Goal: Task Accomplishment & Management: Use online tool/utility

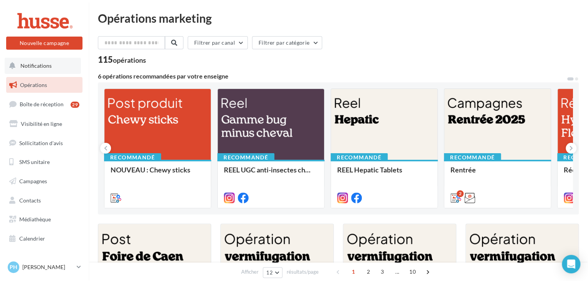
click at [33, 65] on span "Notifications" at bounding box center [35, 65] width 31 height 7
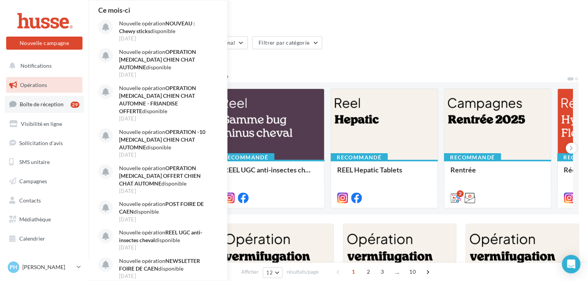
click at [29, 105] on span "Boîte de réception" at bounding box center [42, 104] width 44 height 7
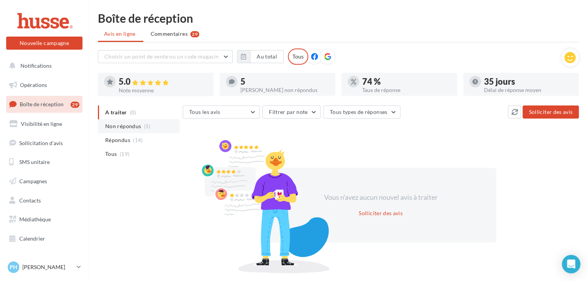
click at [118, 125] on span "Non répondus" at bounding box center [123, 127] width 36 height 8
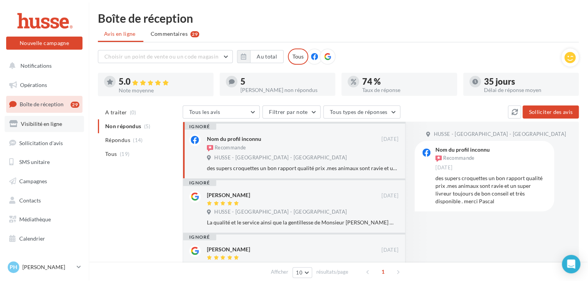
click at [30, 123] on span "Visibilité en ligne" at bounding box center [41, 124] width 41 height 7
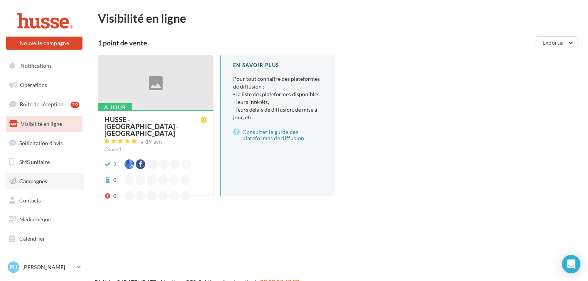
click at [32, 184] on span "Campagnes" at bounding box center [33, 181] width 28 height 7
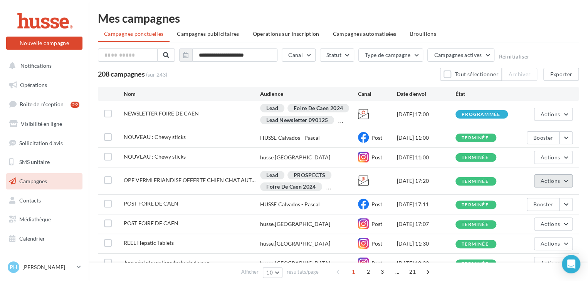
click at [563, 185] on button "Actions" at bounding box center [553, 181] width 39 height 13
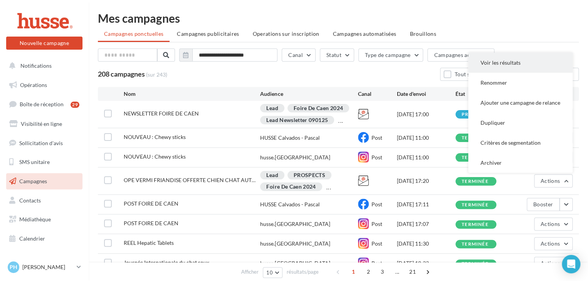
click at [487, 64] on button "Voir les résultats" at bounding box center [520, 63] width 104 height 20
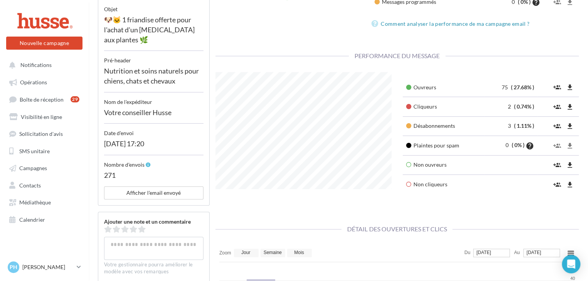
scroll to position [231, 0]
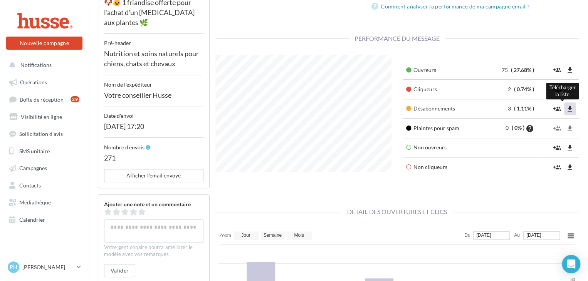
click at [570, 108] on icon "file_download" at bounding box center [570, 109] width 8 height 8
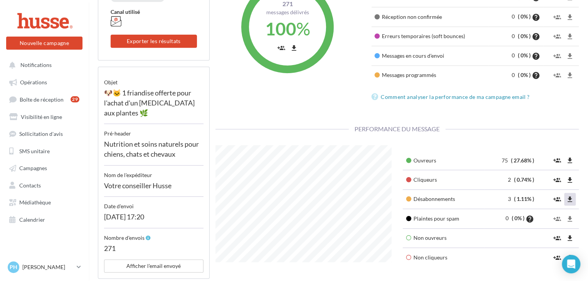
scroll to position [154, 0]
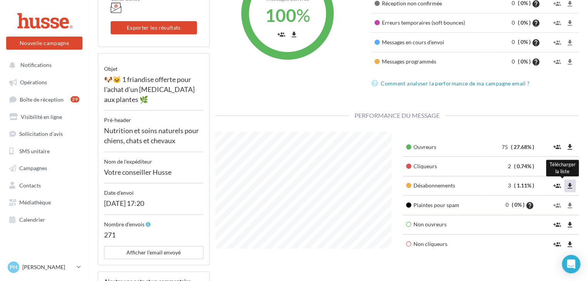
click at [570, 186] on icon "file_download" at bounding box center [570, 186] width 8 height 8
click at [572, 165] on icon "file_download" at bounding box center [570, 167] width 8 height 8
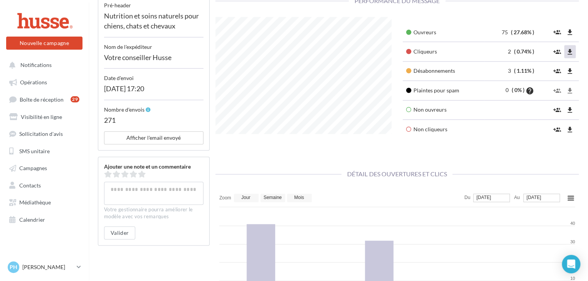
scroll to position [270, 0]
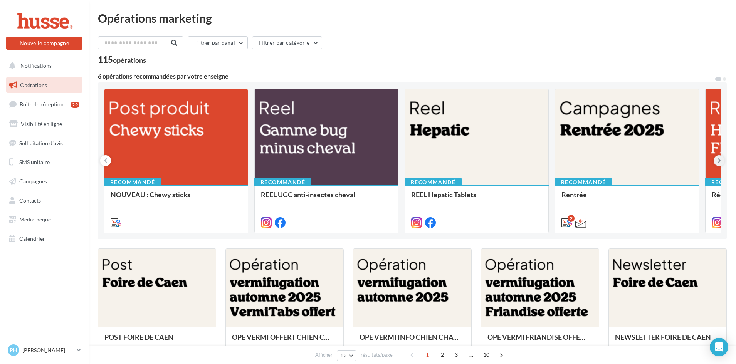
click at [592, 159] on icon at bounding box center [719, 161] width 3 height 8
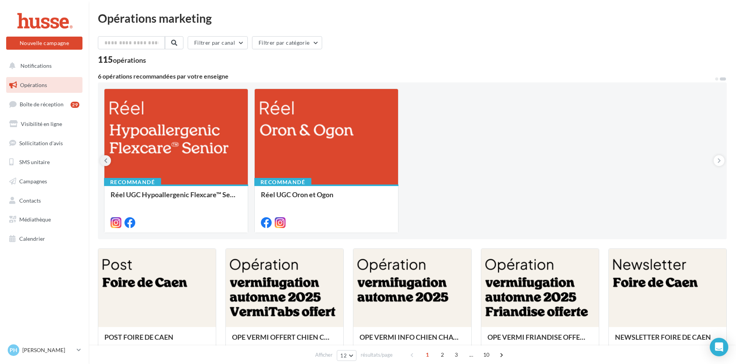
click at [105, 161] on icon at bounding box center [105, 161] width 3 height 8
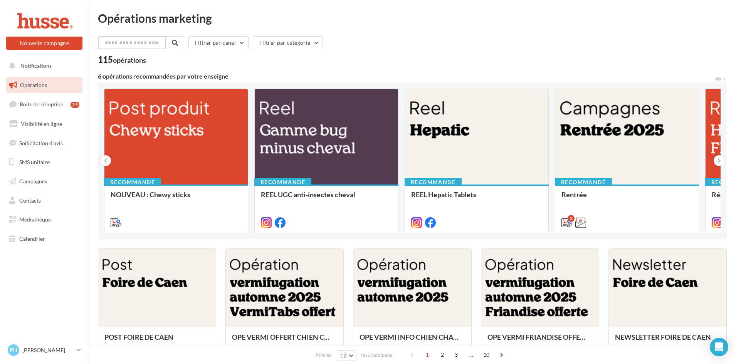
click at [128, 45] on input "text" at bounding box center [132, 42] width 68 height 13
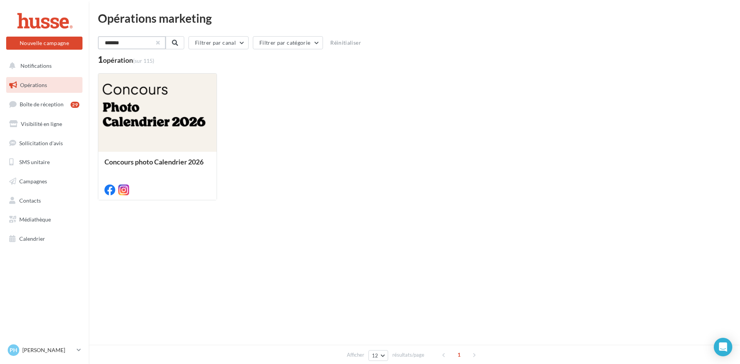
type input "*******"
click at [159, 43] on button "button" at bounding box center [157, 42] width 3 height 3
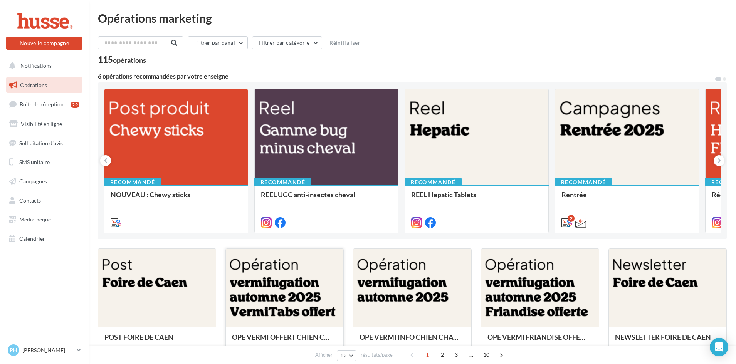
click at [273, 281] on div at bounding box center [285, 288] width 118 height 79
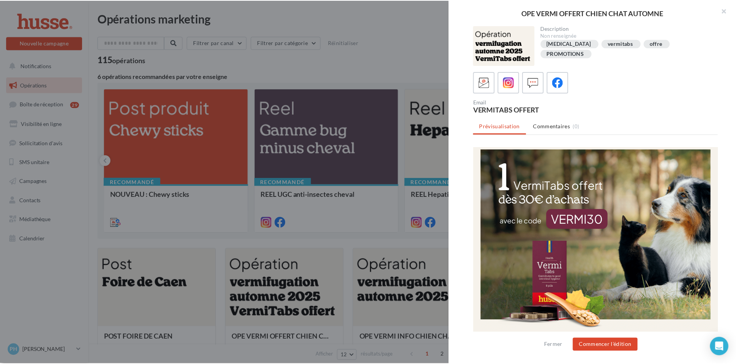
scroll to position [77, 0]
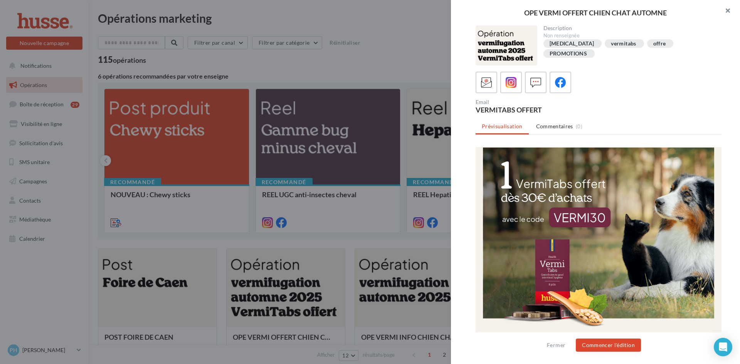
click at [592, 9] on button "button" at bounding box center [724, 11] width 31 height 23
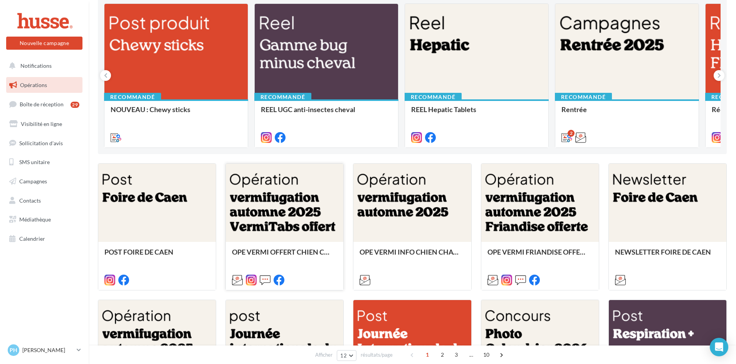
scroll to position [0, 0]
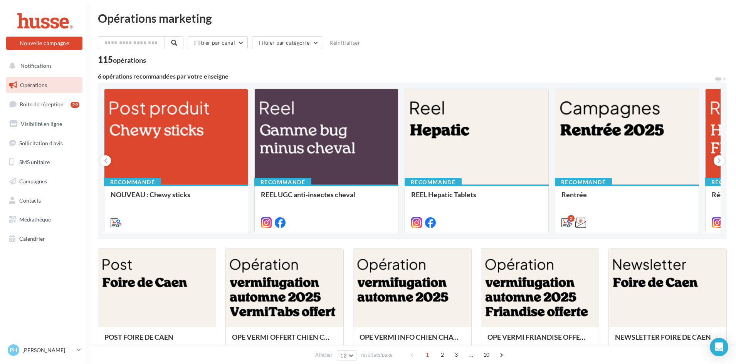
click at [34, 86] on span "Opérations" at bounding box center [33, 85] width 27 height 7
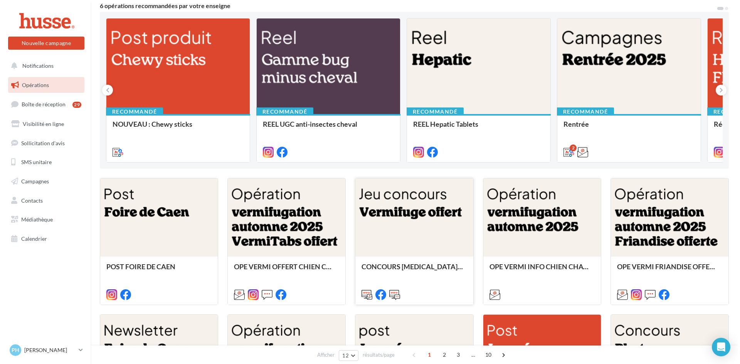
scroll to position [77, 0]
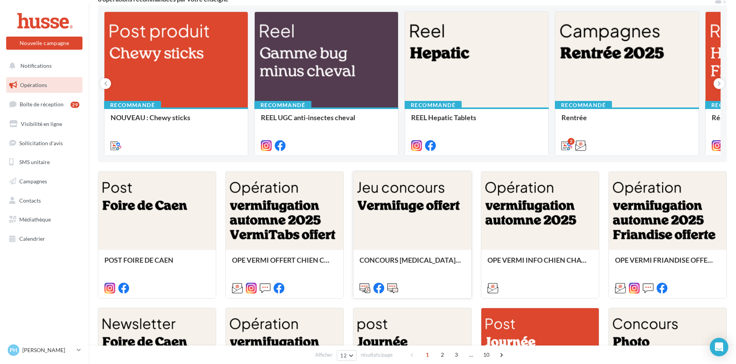
click at [399, 224] on div at bounding box center [413, 211] width 118 height 79
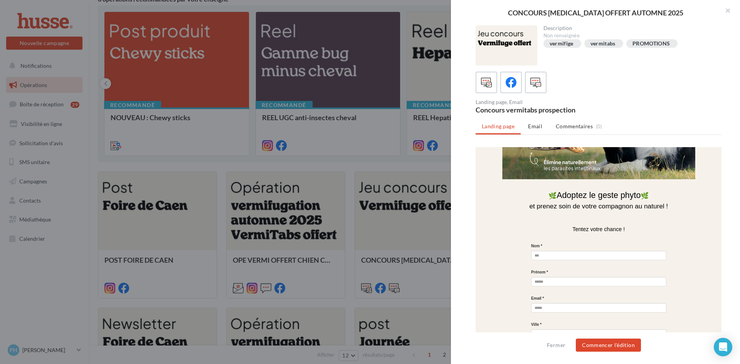
scroll to position [270, 0]
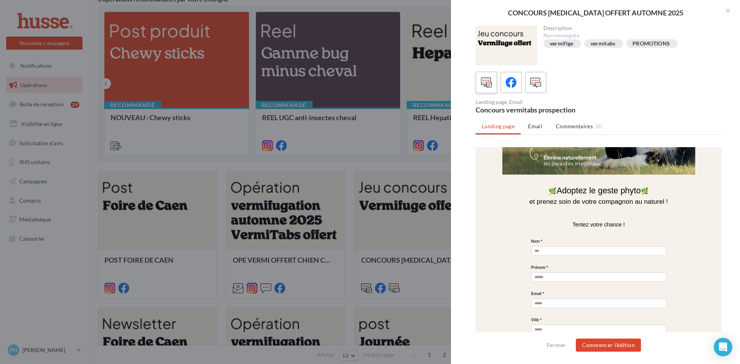
click at [486, 83] on icon at bounding box center [486, 82] width 11 height 11
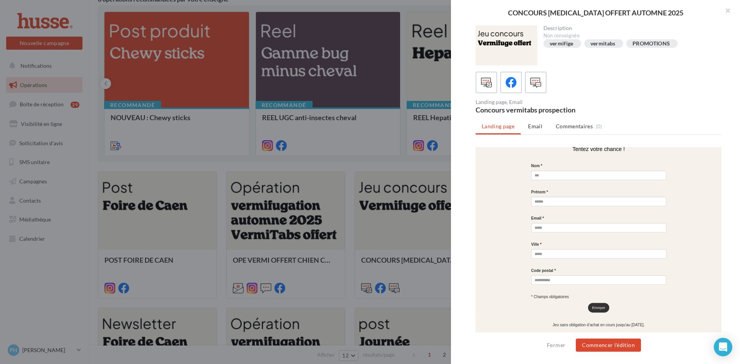
scroll to position [397, 0]
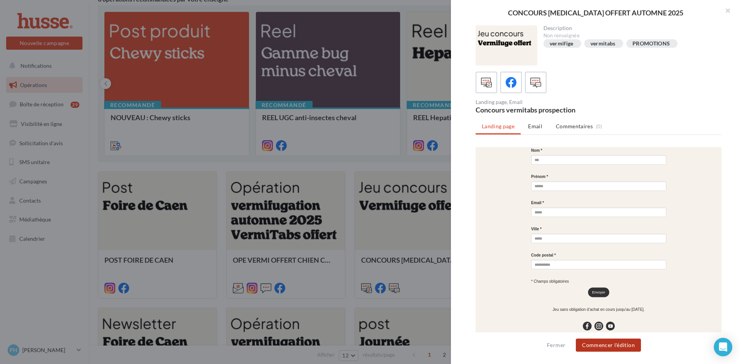
click at [610, 349] on button "Commencer l'édition" at bounding box center [608, 345] width 65 height 13
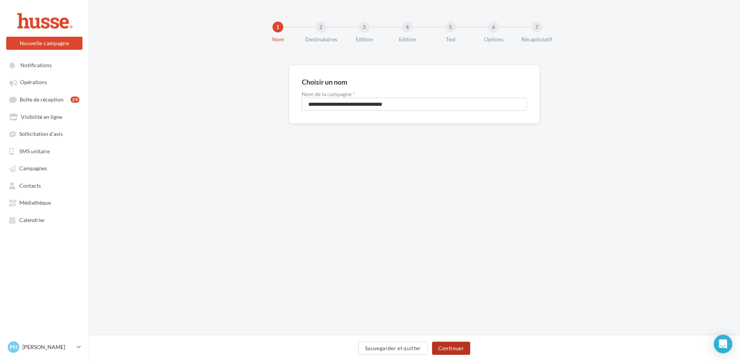
click at [452, 347] on button "Continuer" at bounding box center [451, 347] width 38 height 13
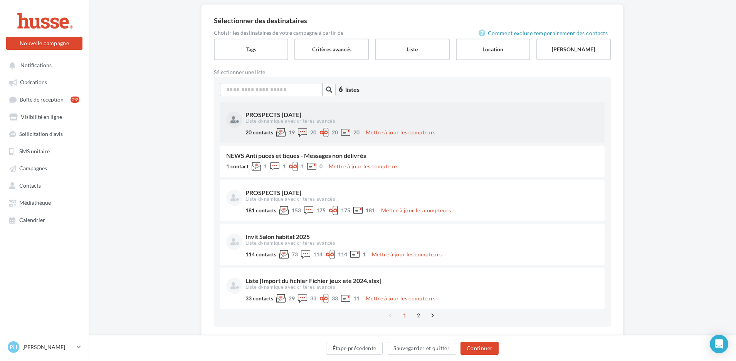
scroll to position [77, 0]
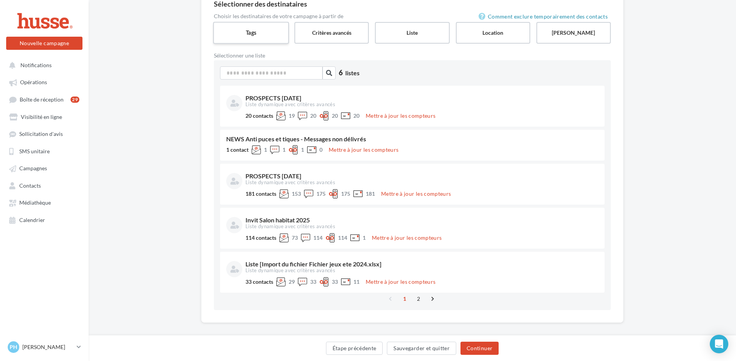
click at [254, 37] on label "Tags" at bounding box center [251, 33] width 76 height 22
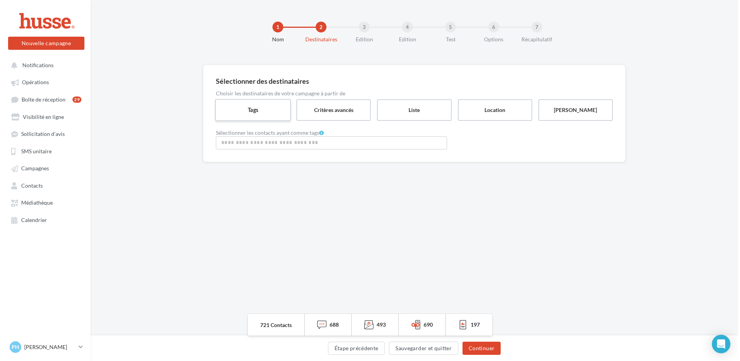
scroll to position [0, 0]
click at [257, 113] on label "Tags" at bounding box center [253, 110] width 76 height 22
click at [255, 143] on input "Rechercher ou sélectionner un tag" at bounding box center [331, 142] width 227 height 9
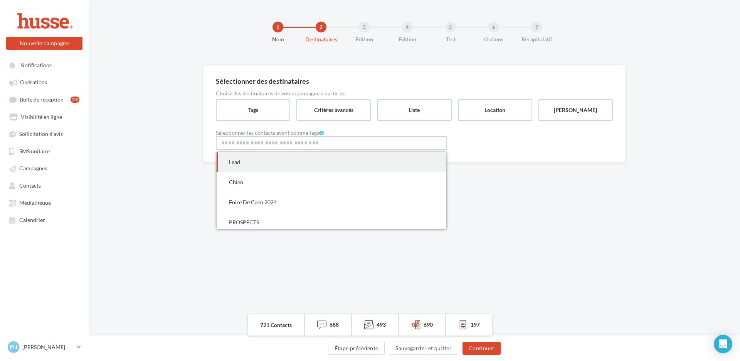
click at [242, 162] on span "Lead" at bounding box center [332, 162] width 230 height 20
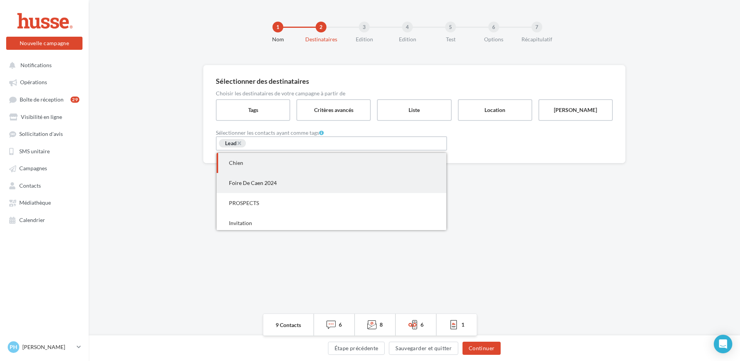
click at [244, 182] on span "Foire De Caen 2024" at bounding box center [253, 182] width 48 height 7
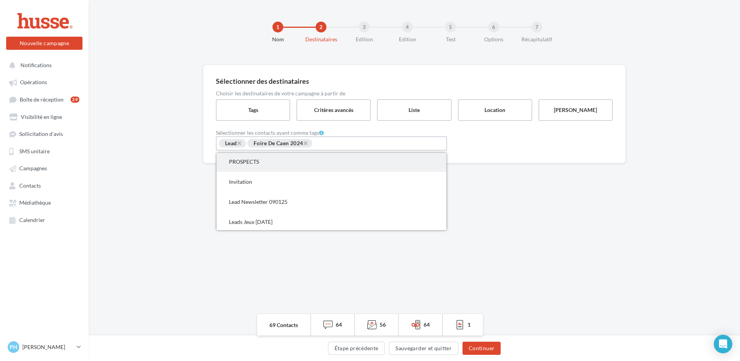
scroll to position [39, 0]
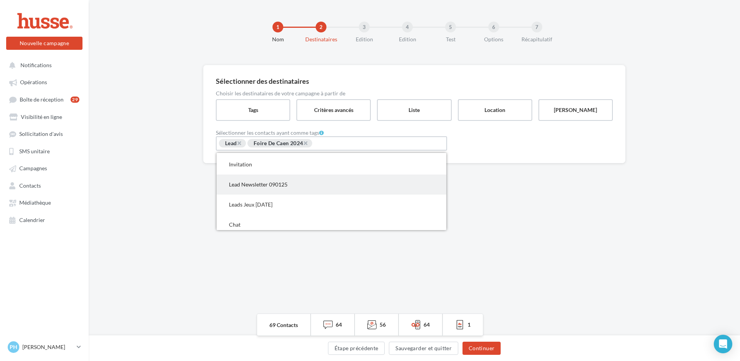
click at [256, 184] on span "Lead Newsletter 090125" at bounding box center [258, 184] width 59 height 7
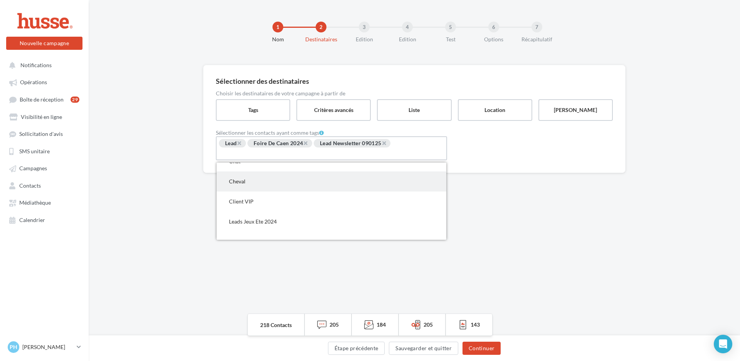
scroll to position [103, 0]
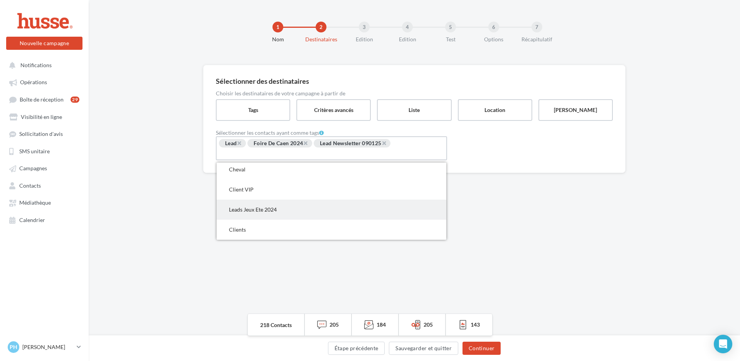
click at [257, 211] on span "Leads Jeux Ete 2024" at bounding box center [253, 209] width 48 height 7
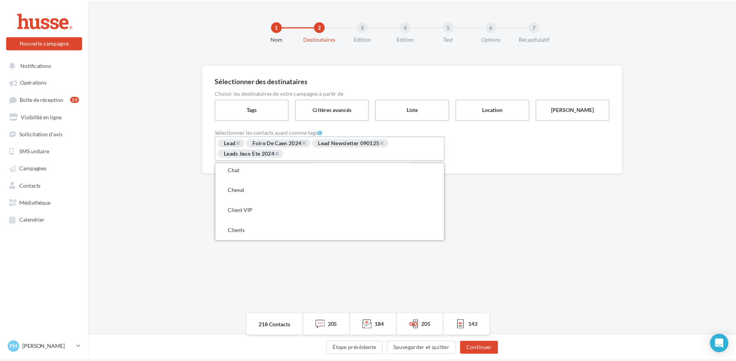
scroll to position [83, 0]
click at [483, 349] on button "Continuer" at bounding box center [482, 347] width 38 height 13
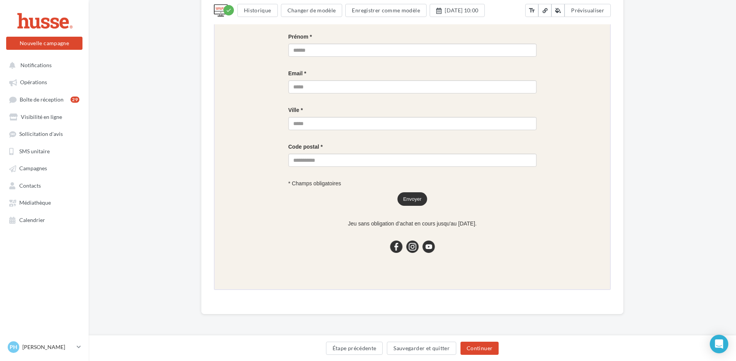
scroll to position [605, 0]
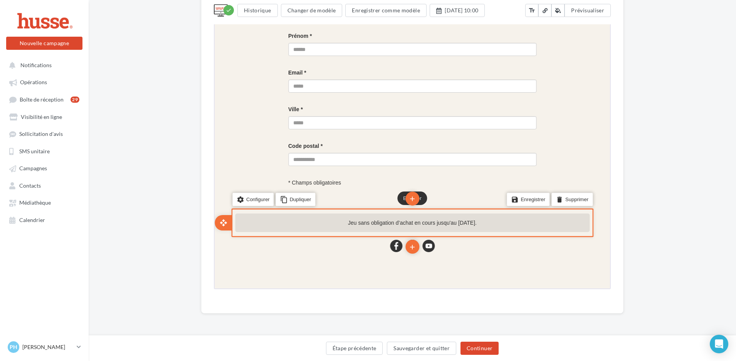
click at [459, 222] on p "Jeu sans obligation d’achat en cours jusqu'au 31 mars 2025." at bounding box center [411, 222] width 355 height 19
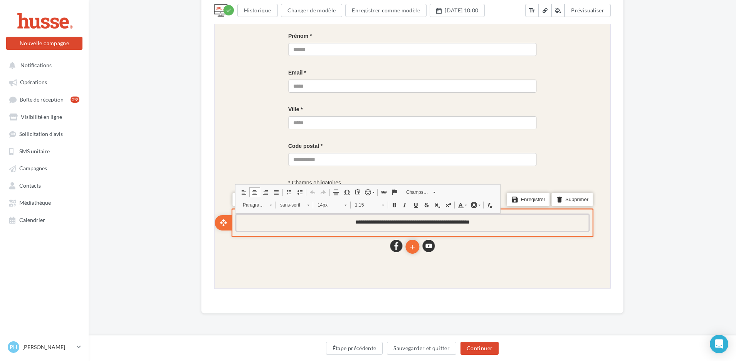
click at [459, 222] on p "**********" at bounding box center [411, 222] width 355 height 19
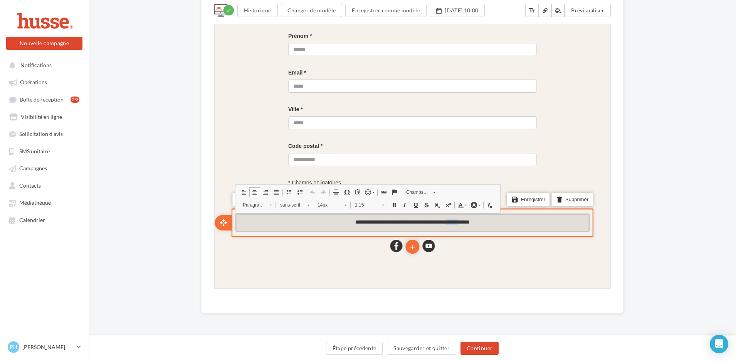
drag, startPoint x: 468, startPoint y: 222, endPoint x: 451, endPoint y: 221, distance: 17.7
click at [451, 221] on p "**********" at bounding box center [411, 222] width 355 height 19
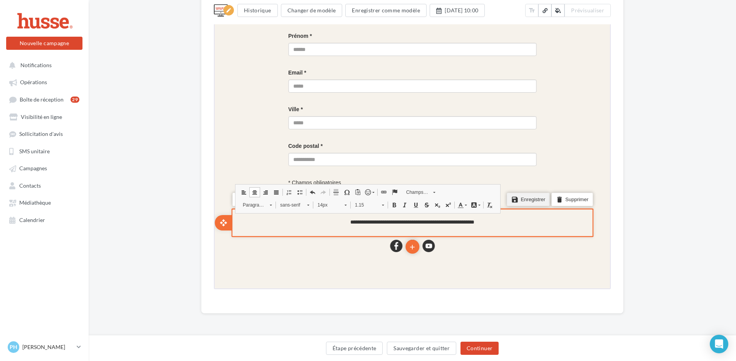
click at [530, 201] on li "save Enregistrer" at bounding box center [527, 198] width 43 height 13
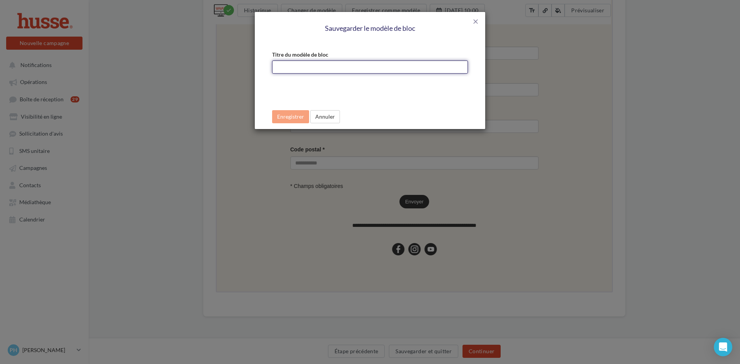
click at [295, 67] on input "Titre du modèle de bloc" at bounding box center [370, 67] width 196 height 13
type input "****"
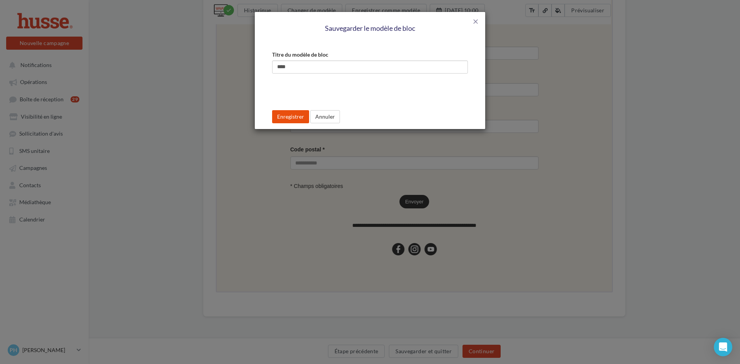
click at [288, 121] on button "Enregistrer" at bounding box center [290, 116] width 37 height 13
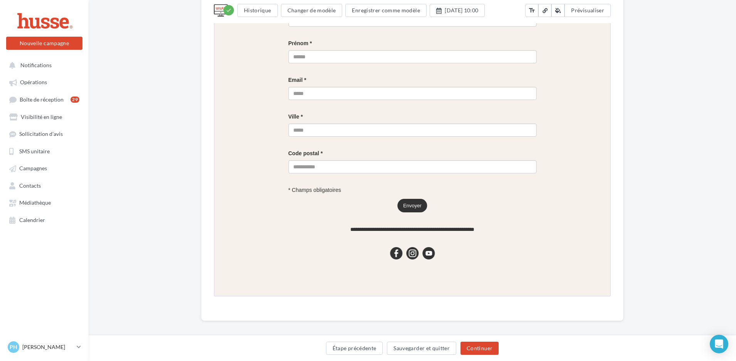
scroll to position [604, 0]
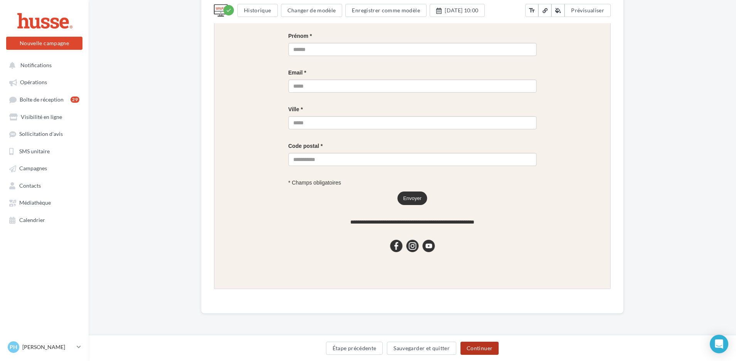
click at [480, 350] on button "Continuer" at bounding box center [480, 347] width 38 height 13
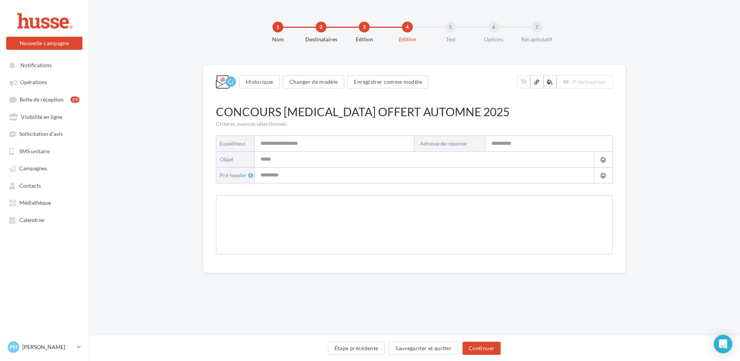
type input "**********"
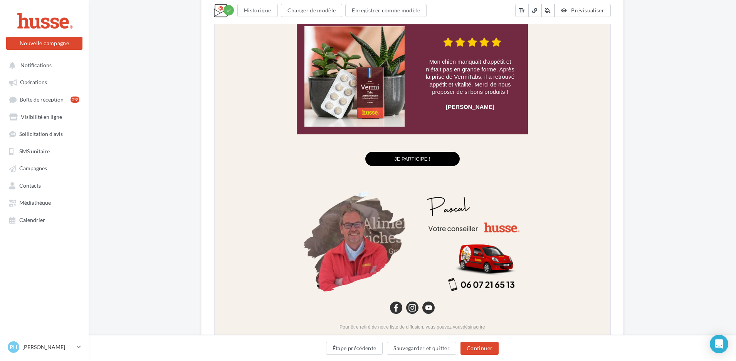
scroll to position [832, 0]
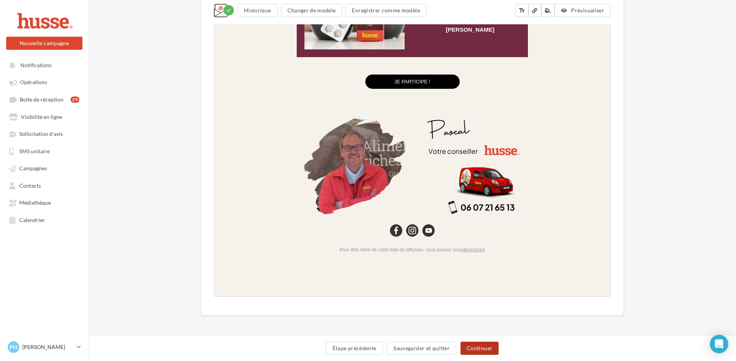
click at [479, 349] on button "Continuer" at bounding box center [480, 347] width 38 height 13
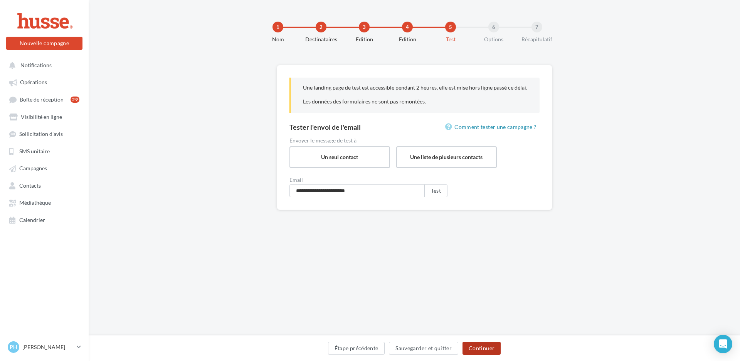
click at [481, 349] on button "Continuer" at bounding box center [482, 347] width 38 height 13
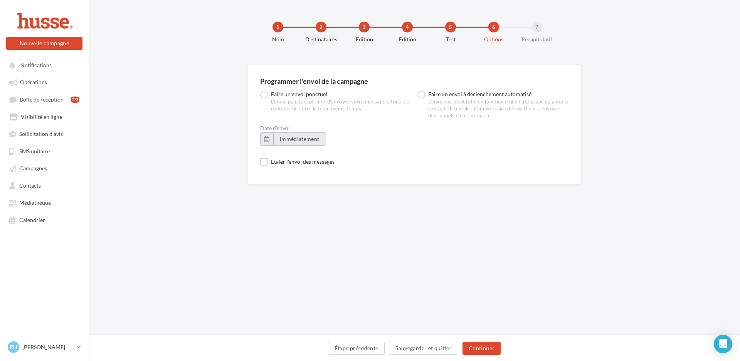
click at [293, 136] on span "immédiatement" at bounding box center [300, 138] width 40 height 7
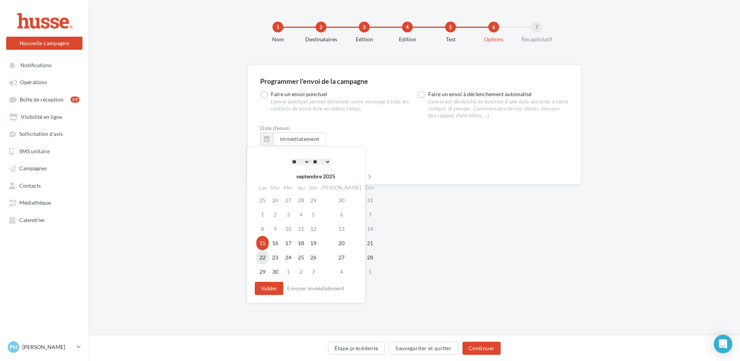
click at [263, 257] on td "22" at bounding box center [262, 257] width 12 height 14
click at [363, 244] on td "21" at bounding box center [369, 243] width 13 height 14
click at [268, 288] on button "Valider" at bounding box center [269, 287] width 29 height 13
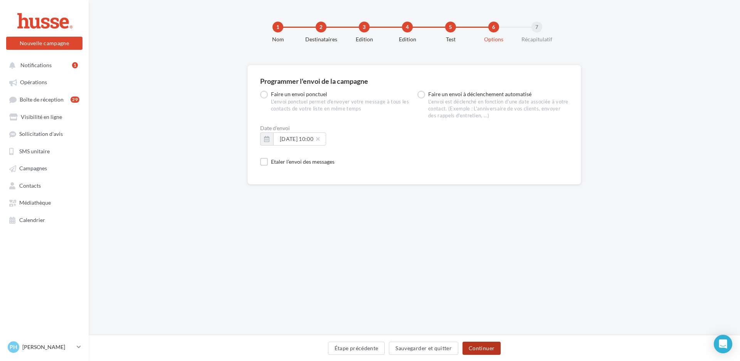
click at [477, 347] on button "Continuer" at bounding box center [482, 347] width 38 height 13
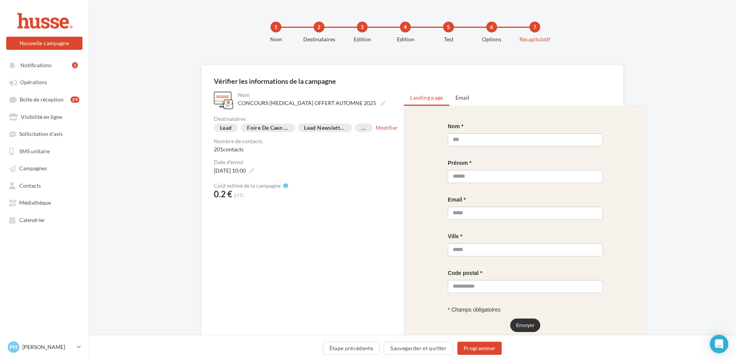
scroll to position [396, 0]
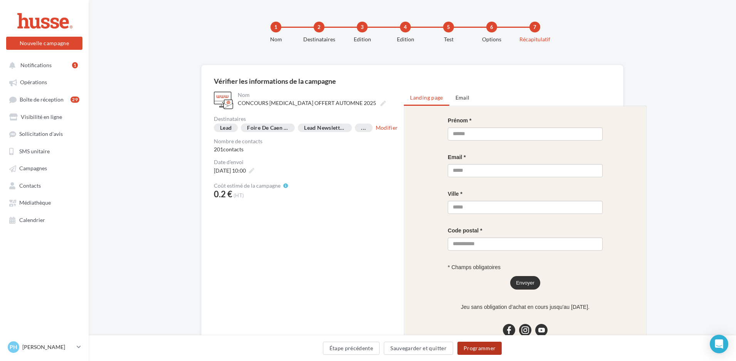
click at [475, 350] on button "Programmer" at bounding box center [480, 347] width 45 height 13
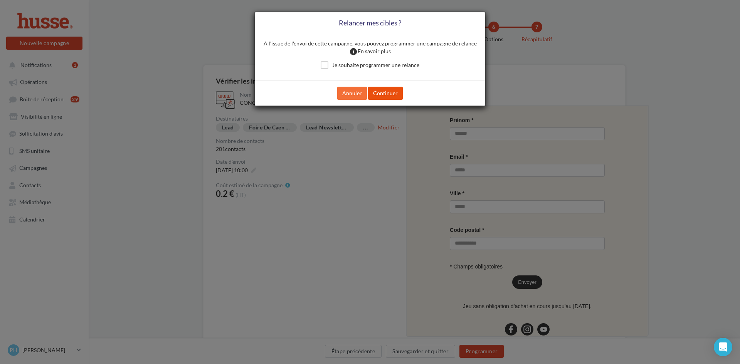
click at [385, 93] on button "Continuer" at bounding box center [385, 93] width 35 height 13
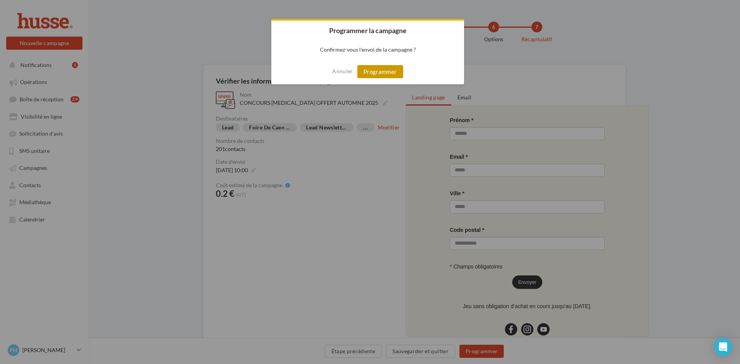
click at [382, 73] on button "Programmer" at bounding box center [380, 71] width 46 height 13
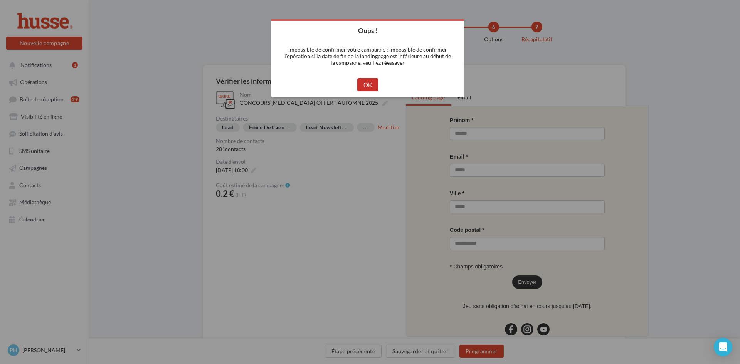
click at [368, 84] on button "OK" at bounding box center [367, 84] width 21 height 13
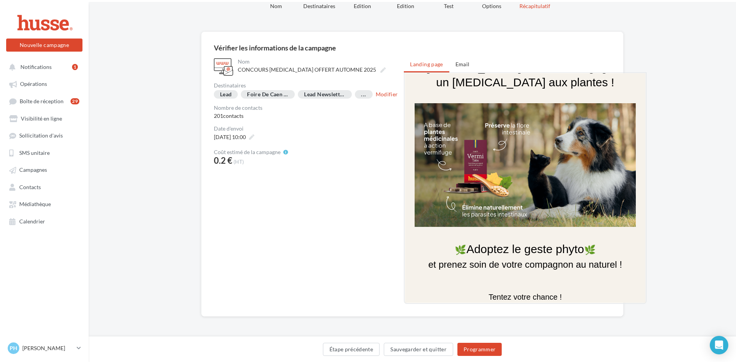
scroll to position [0, 0]
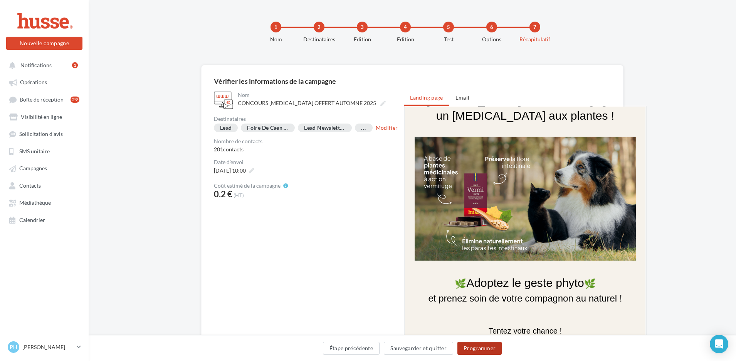
click at [478, 346] on button "Programmer" at bounding box center [480, 347] width 45 height 13
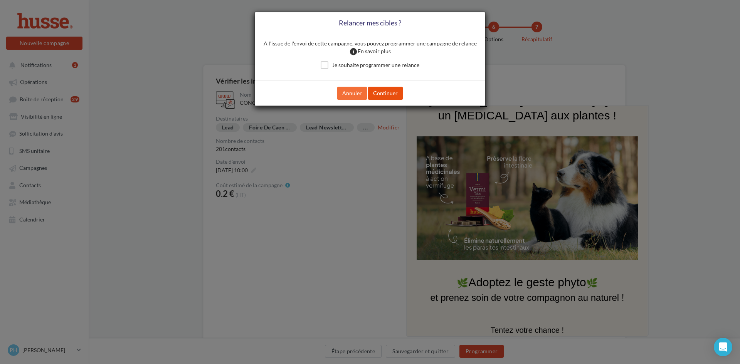
click at [392, 90] on button "Continuer" at bounding box center [385, 93] width 35 height 13
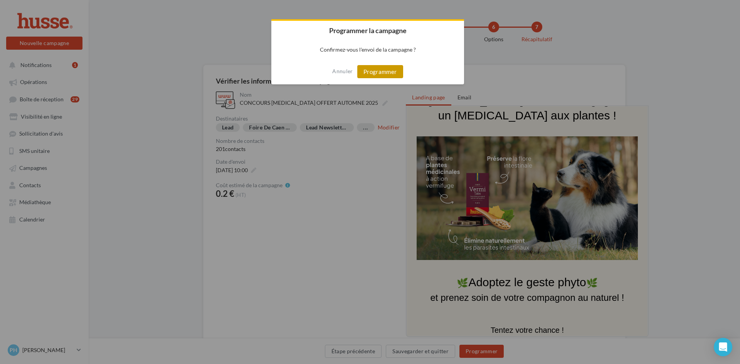
click at [379, 71] on button "Programmer" at bounding box center [380, 71] width 46 height 13
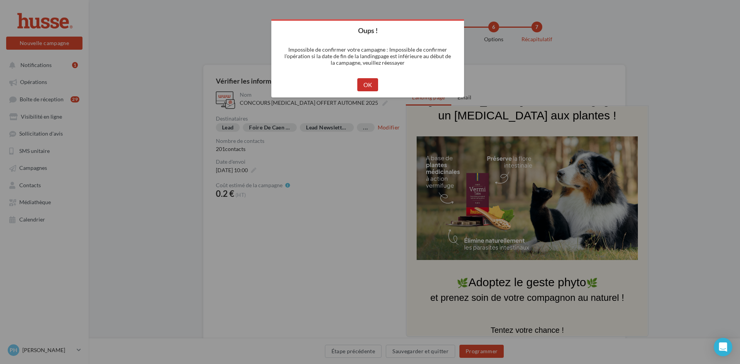
click at [367, 85] on button "OK" at bounding box center [367, 84] width 21 height 13
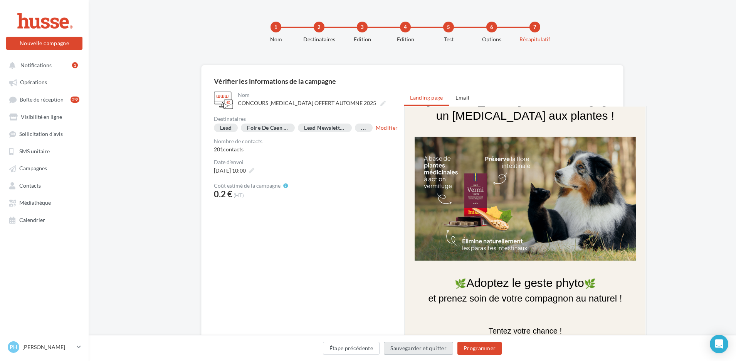
click at [413, 345] on button "Sauvegarder et quitter" at bounding box center [418, 347] width 69 height 13
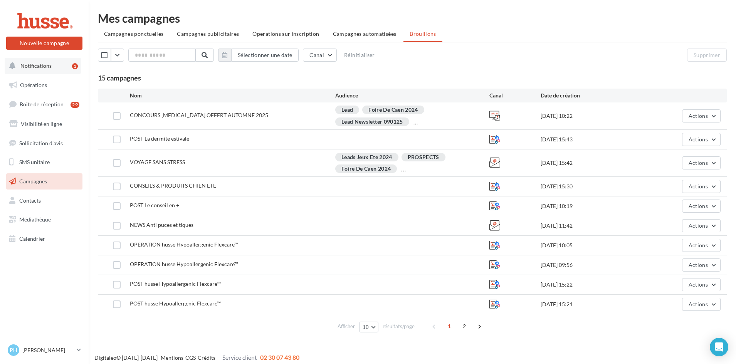
click at [34, 65] on span "Notifications" at bounding box center [35, 65] width 31 height 7
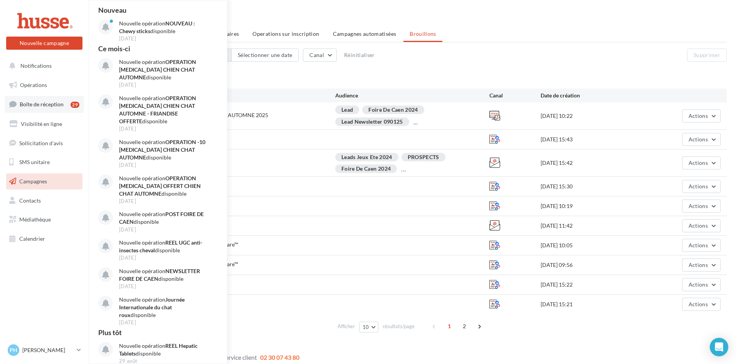
click at [33, 103] on span "Boîte de réception" at bounding box center [42, 104] width 44 height 7
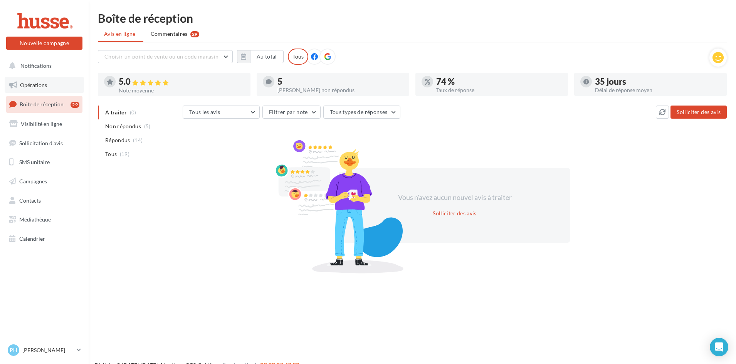
click at [32, 84] on span "Opérations" at bounding box center [33, 85] width 27 height 7
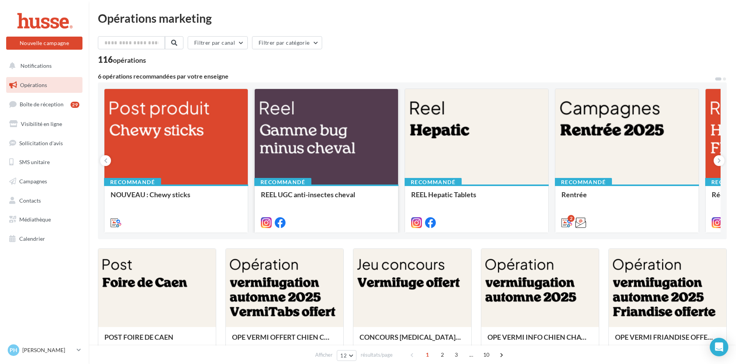
click at [339, 110] on div at bounding box center [326, 137] width 143 height 96
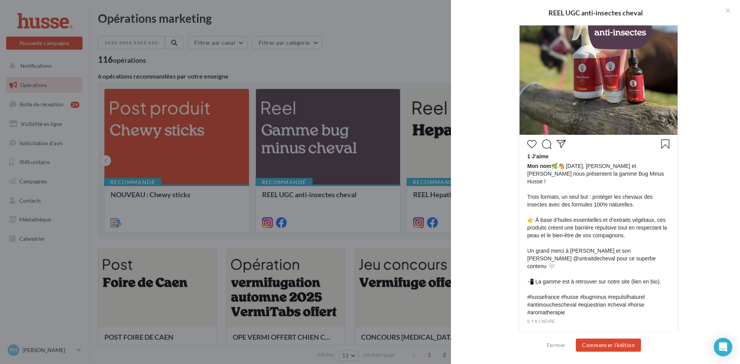
scroll to position [224, 0]
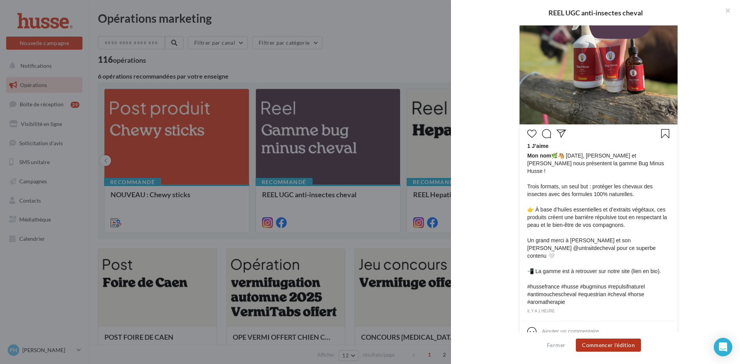
click at [608, 345] on button "Commencer l'édition" at bounding box center [608, 345] width 65 height 13
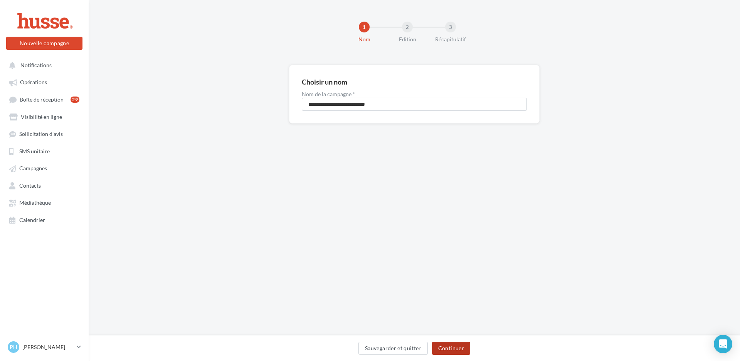
click at [449, 347] on button "Continuer" at bounding box center [451, 347] width 38 height 13
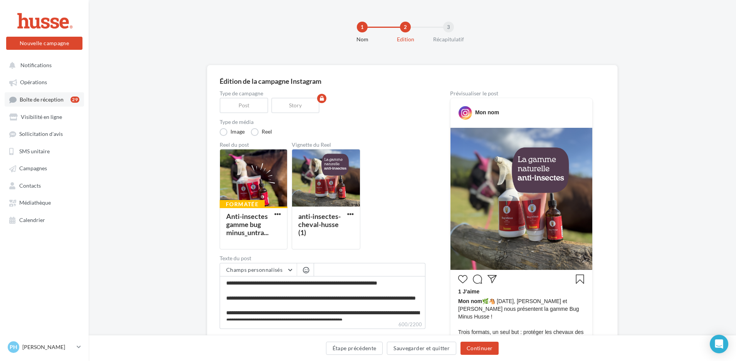
click at [34, 101] on span "Boîte de réception" at bounding box center [42, 99] width 44 height 7
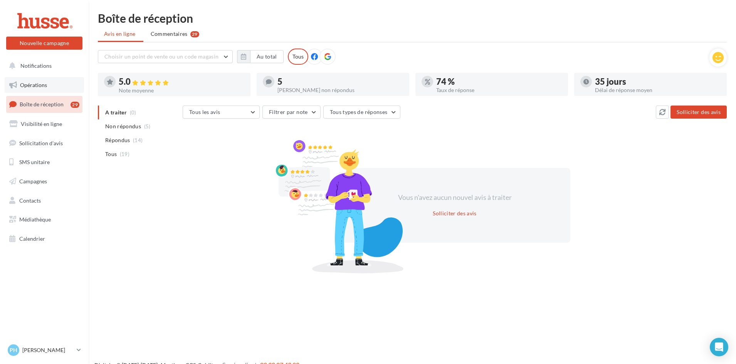
click at [30, 84] on span "Opérations" at bounding box center [33, 85] width 27 height 7
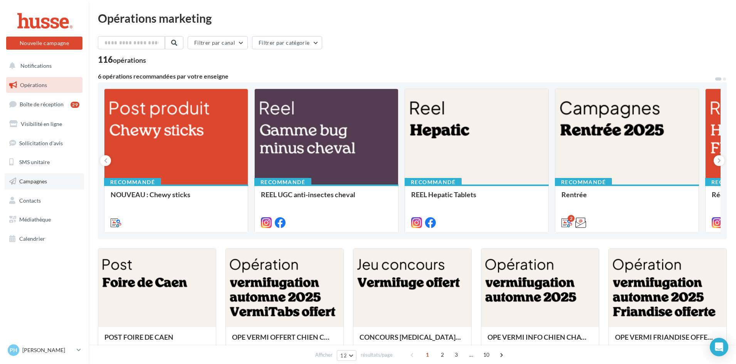
click at [28, 180] on span "Campagnes" at bounding box center [33, 181] width 28 height 7
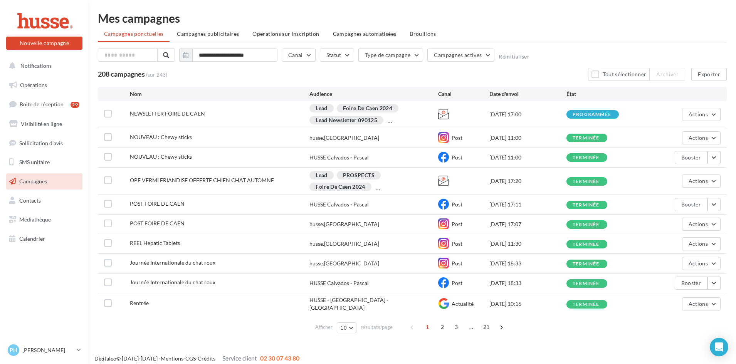
click at [154, 242] on span "REEL Hepatic Tablets" at bounding box center [155, 243] width 50 height 7
